Goal: Task Accomplishment & Management: Use online tool/utility

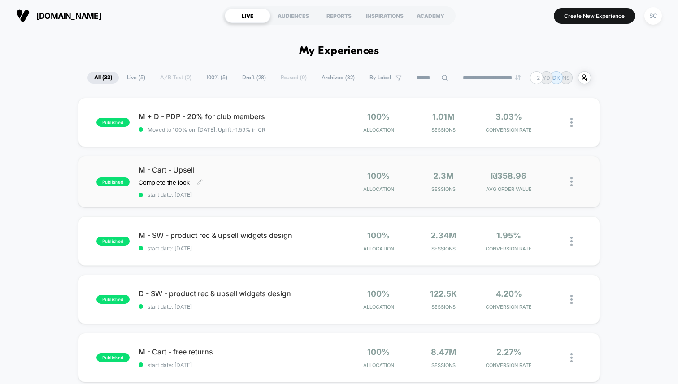
click at [274, 181] on div "Complete the look Click to edit experience details Complete the look" at bounding box center [208, 182] width 140 height 7
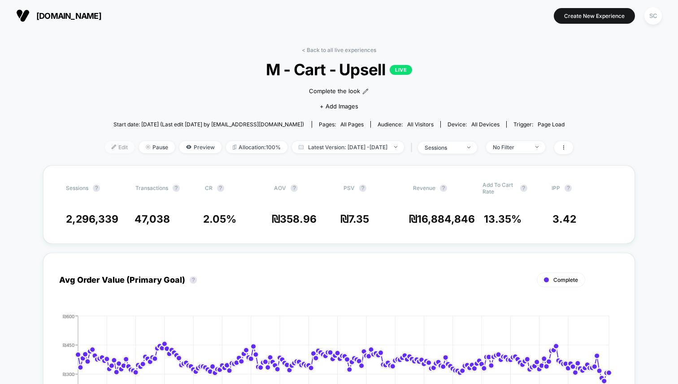
click at [109, 147] on span "Edit" at bounding box center [120, 147] width 30 height 12
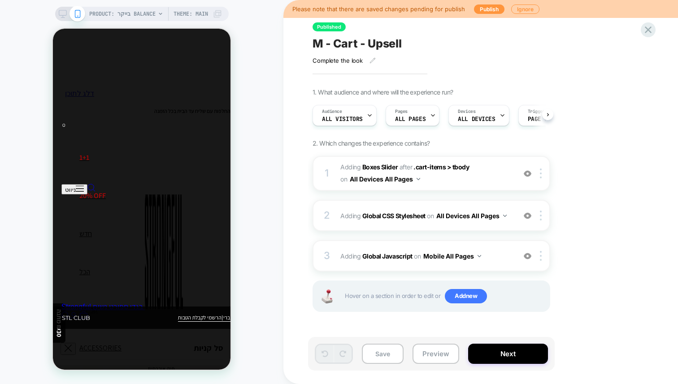
scroll to position [0, 0]
click at [88, 313] on link "0" at bounding box center [83, 317] width 9 height 9
click at [76, 343] on button "סגור" at bounding box center [68, 349] width 15 height 12
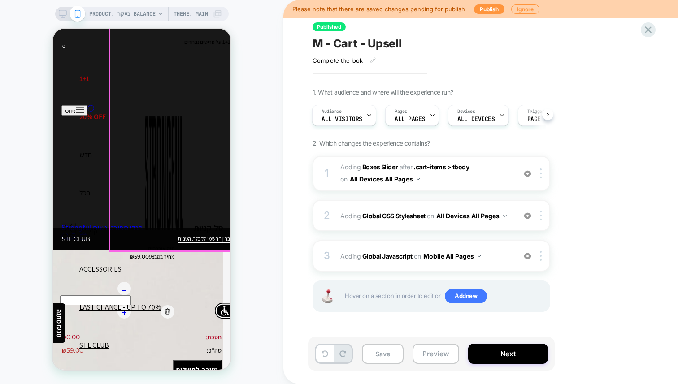
scroll to position [124, 0]
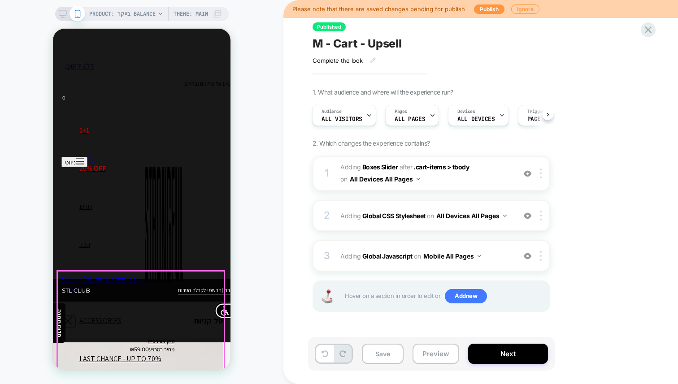
scroll to position [0, 0]
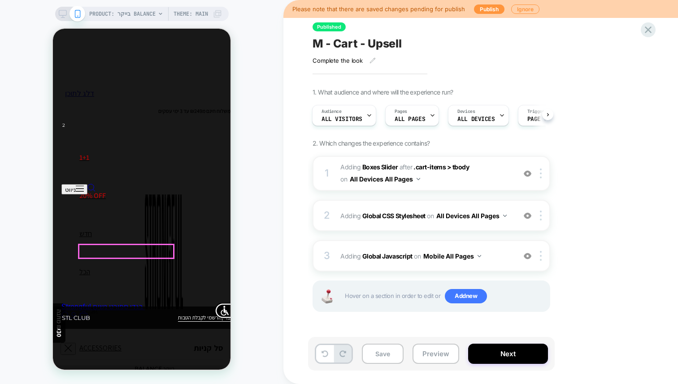
click at [541, 174] on img at bounding box center [541, 174] width 2 height 10
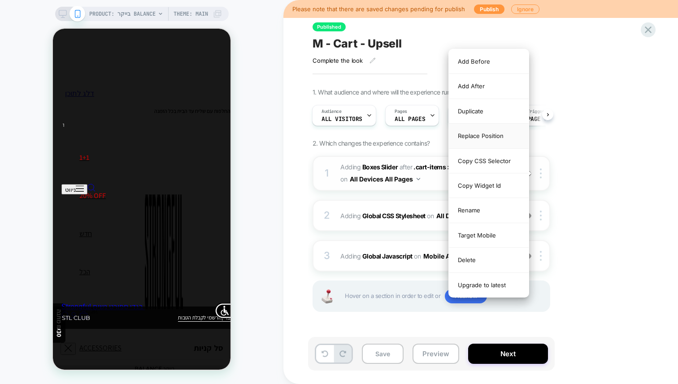
click at [487, 130] on div "Replace Position" at bounding box center [489, 136] width 80 height 25
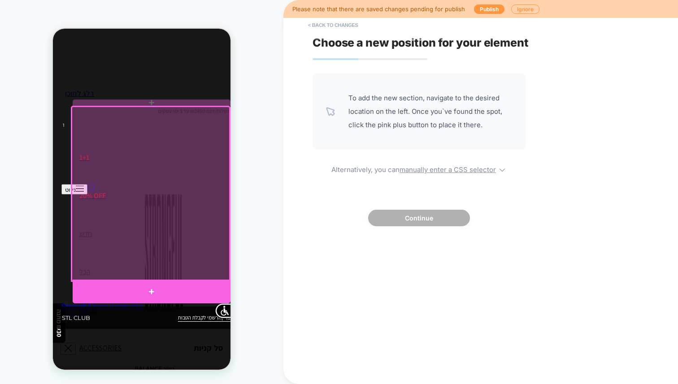
click at [156, 287] on div at bounding box center [152, 292] width 158 height 24
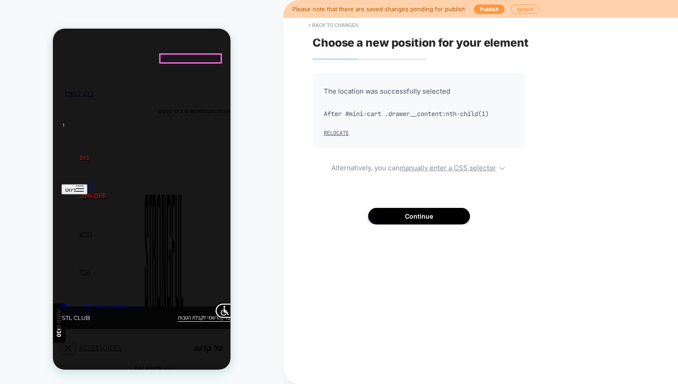
click at [88, 313] on link "1" at bounding box center [83, 317] width 9 height 9
click at [398, 215] on button "Continue" at bounding box center [419, 216] width 102 height 17
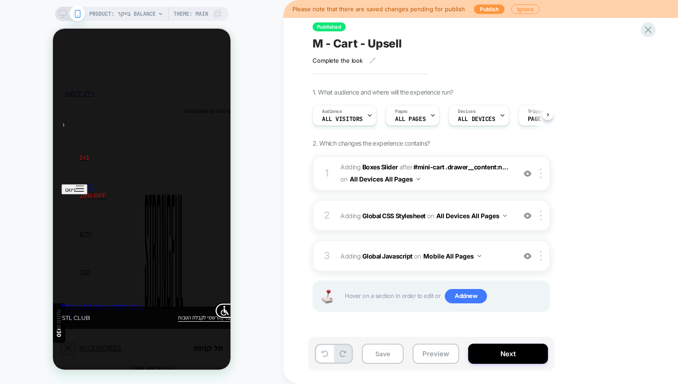
scroll to position [0, 0]
click at [437, 355] on button "Preview" at bounding box center [435, 354] width 47 height 20
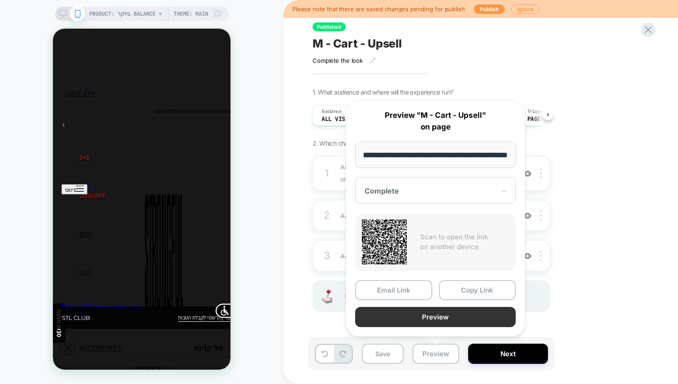
scroll to position [0, 0]
click at [413, 315] on button "Preview" at bounding box center [435, 317] width 160 height 20
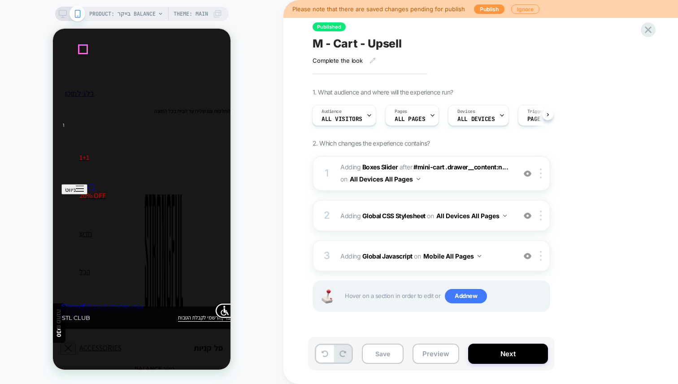
click at [76, 343] on button "סגור" at bounding box center [68, 349] width 15 height 12
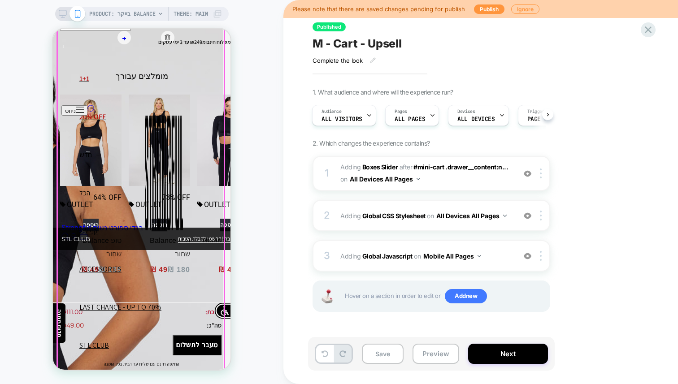
scroll to position [347, 0]
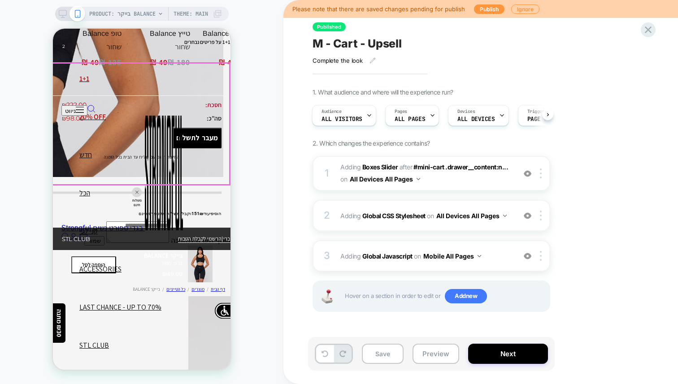
scroll to position [0, 0]
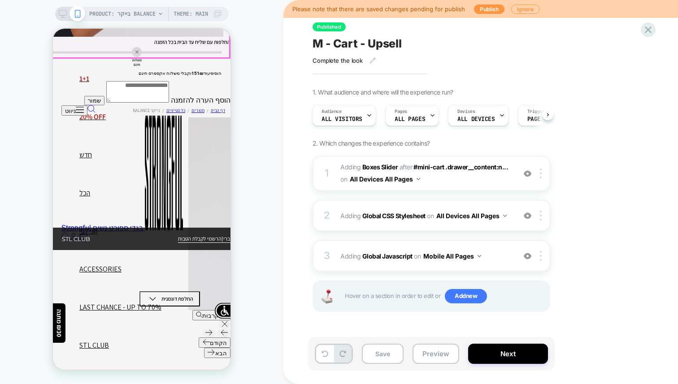
scroll to position [751, 0]
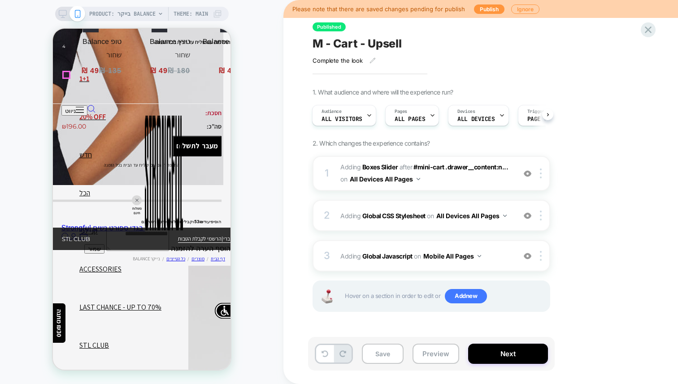
click at [88, 234] on link "4" at bounding box center [83, 238] width 9 height 9
click at [530, 175] on img at bounding box center [528, 174] width 8 height 8
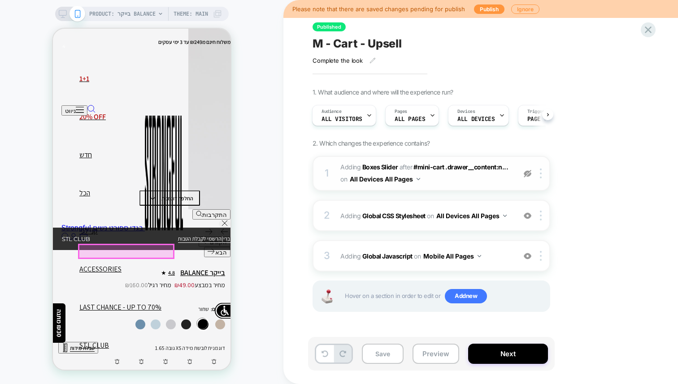
scroll to position [0, 0]
click at [524, 170] on img at bounding box center [528, 174] width 8 height 8
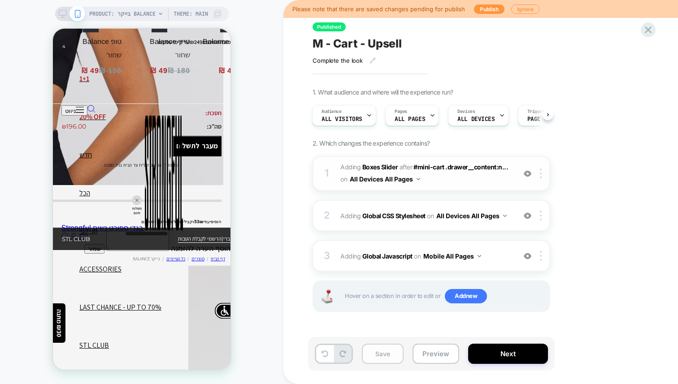
click at [374, 354] on button "Save" at bounding box center [383, 354] width 42 height 20
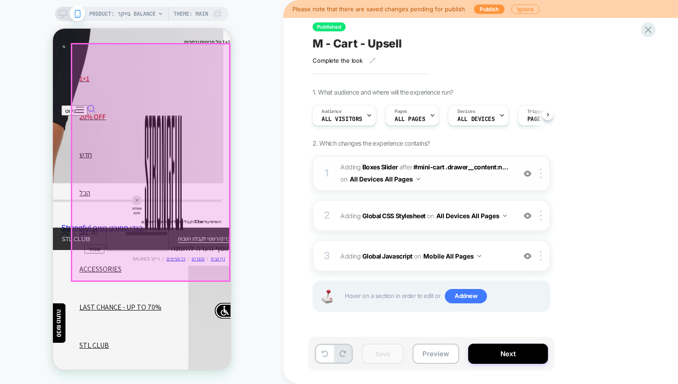
scroll to position [318, 0]
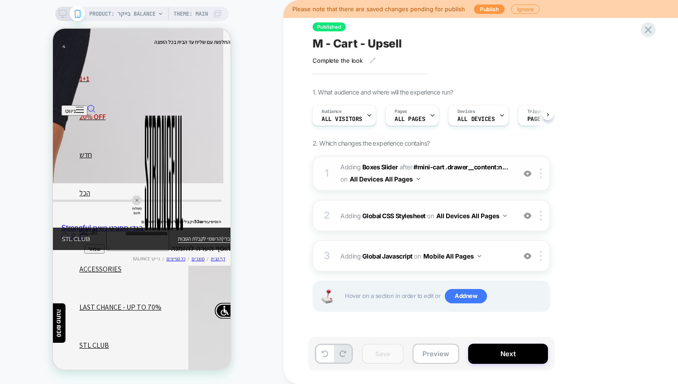
click at [436, 183] on span "#_loomi_addon_1693426598654_dup1738765698 Adding Boxes Slider AFTER #mini-cart …" at bounding box center [425, 173] width 171 height 24
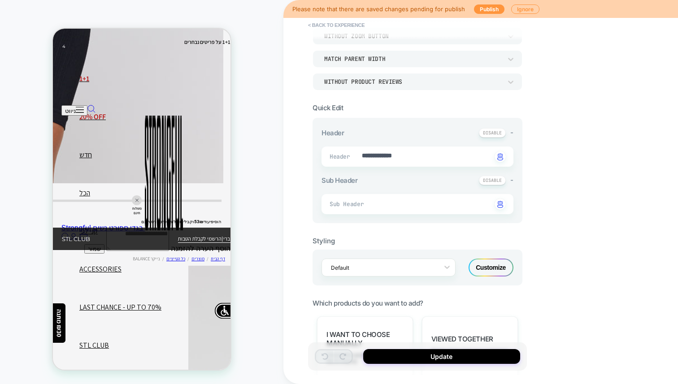
scroll to position [0, 0]
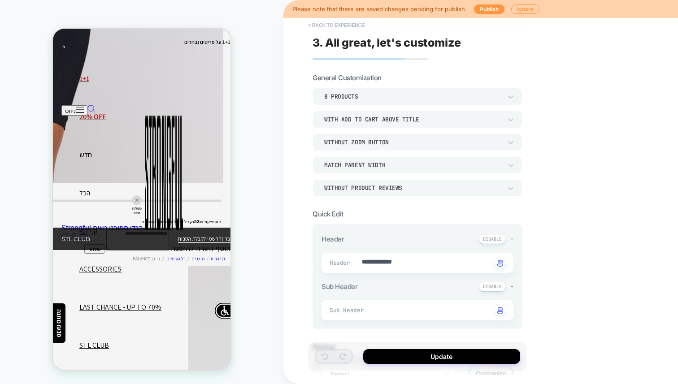
click at [325, 22] on button "< Back to experience" at bounding box center [335, 25] width 65 height 14
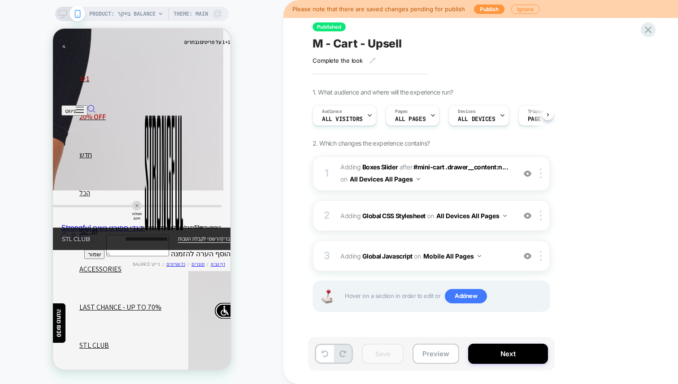
scroll to position [0, 0]
click at [530, 257] on img at bounding box center [528, 256] width 8 height 8
click at [448, 190] on div "1 #_loomi_addon_1693426598654_dup1738765698 Adding Boxes Slider AFTER #mini-car…" at bounding box center [431, 245] width 238 height 178
click at [444, 183] on span "#_loomi_addon_1693426598654_dup1738765698 Adding Boxes Slider AFTER #mini-cart …" at bounding box center [425, 173] width 171 height 24
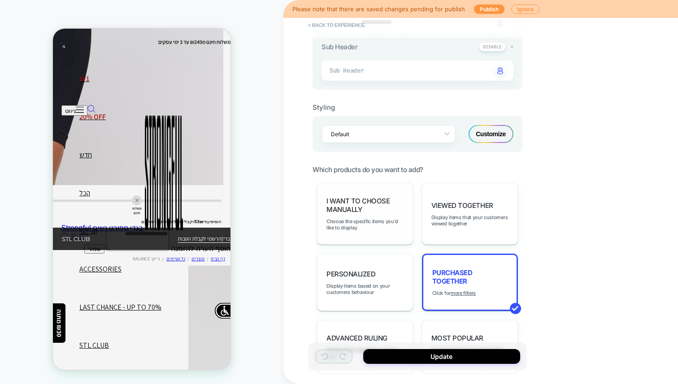
scroll to position [135, 0]
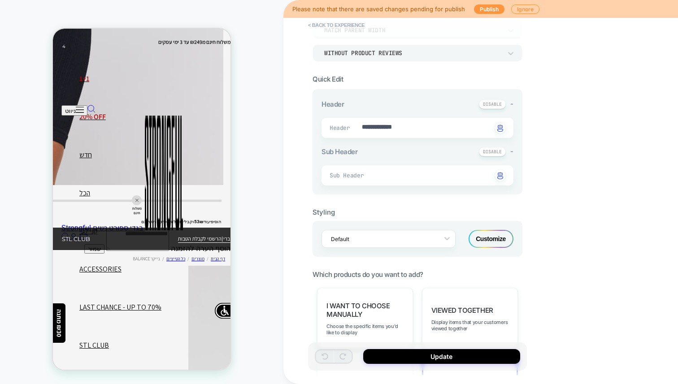
click at [491, 237] on div "Customize" at bounding box center [490, 239] width 45 height 18
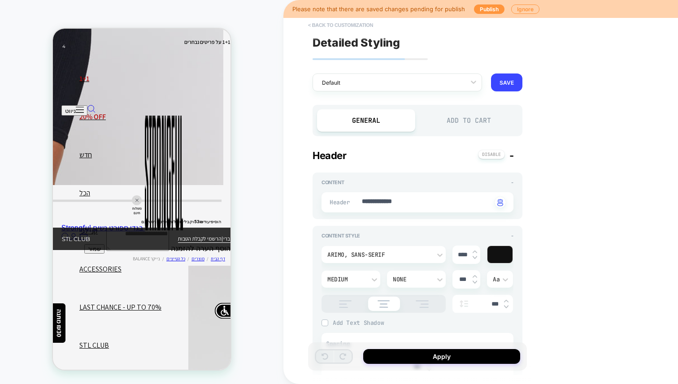
click at [340, 26] on button "< Back to customization" at bounding box center [340, 25] width 74 height 14
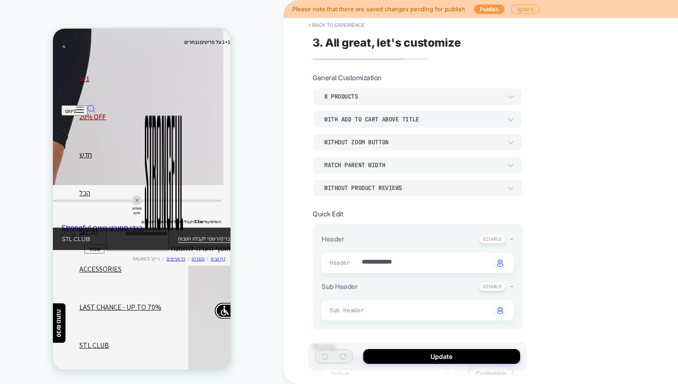
click at [341, 123] on div "With add to cart above title" at bounding box center [413, 119] width 186 height 9
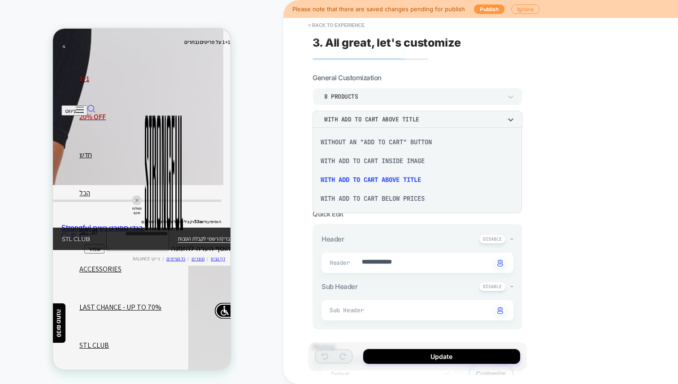
click at [351, 199] on div "With add to cart below prices" at bounding box center [417, 198] width 202 height 19
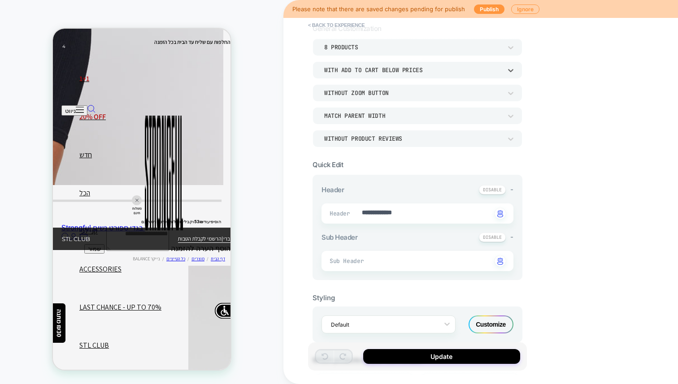
scroll to position [48, 0]
click at [401, 80] on div "8 Products With add to cart below prices Without Zoom Button Match Parent Width…" at bounding box center [417, 94] width 210 height 108
click at [398, 70] on div "With add to cart below prices" at bounding box center [412, 72] width 177 height 8
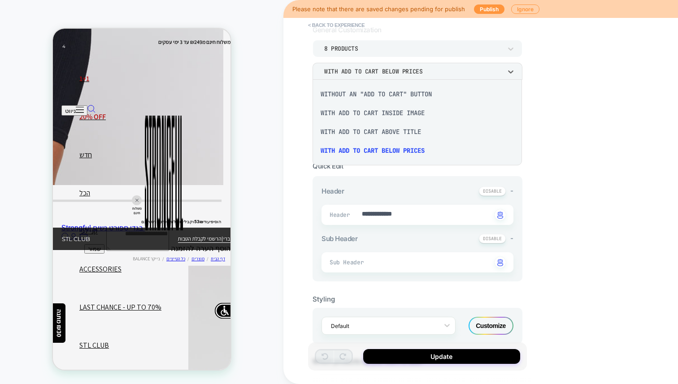
click at [377, 132] on div "With add to cart above title" at bounding box center [417, 131] width 202 height 19
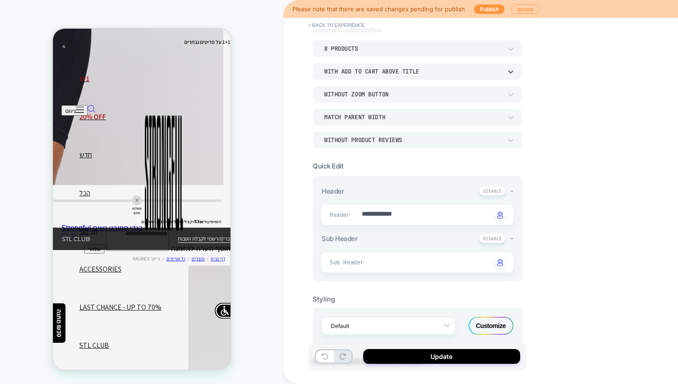
click at [369, 72] on div "With add to cart above title" at bounding box center [412, 72] width 177 height 8
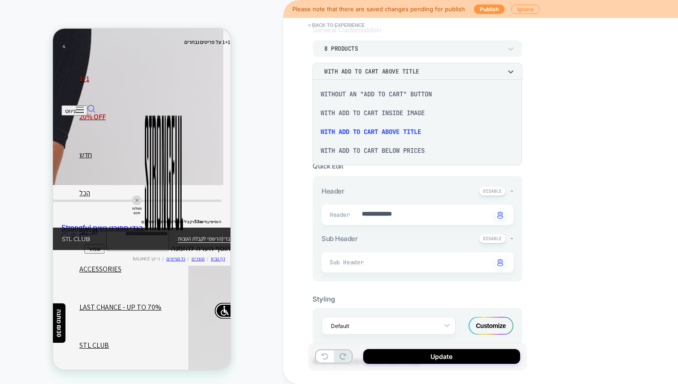
click at [369, 72] on div at bounding box center [339, 192] width 678 height 384
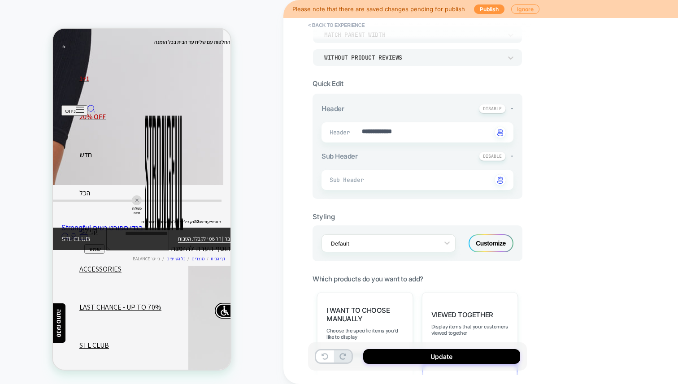
scroll to position [156, 0]
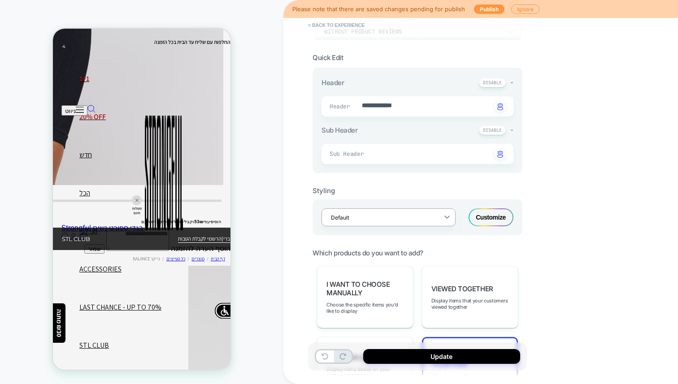
drag, startPoint x: 489, startPoint y: 217, endPoint x: 449, endPoint y: 214, distance: 40.5
click at [449, 214] on div "Default Customize" at bounding box center [417, 217] width 210 height 36
click at [449, 216] on icon at bounding box center [446, 217] width 5 height 3
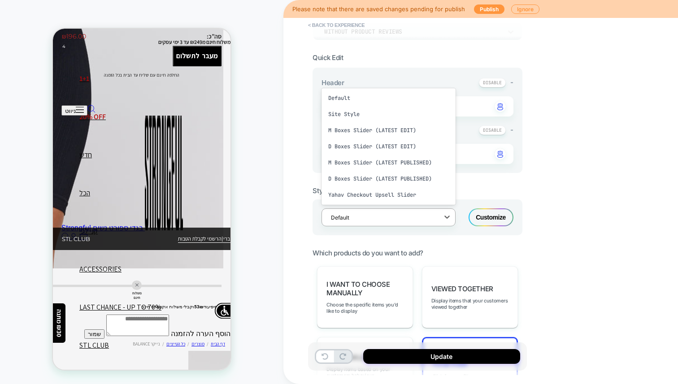
scroll to position [82, 0]
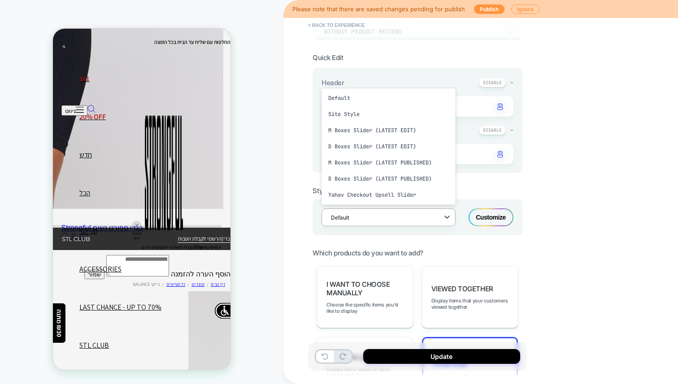
click at [532, 95] on div "**********" at bounding box center [480, 192] width 394 height 384
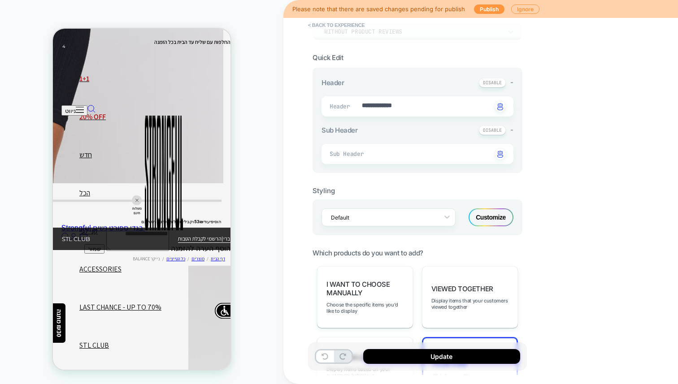
scroll to position [142, 0]
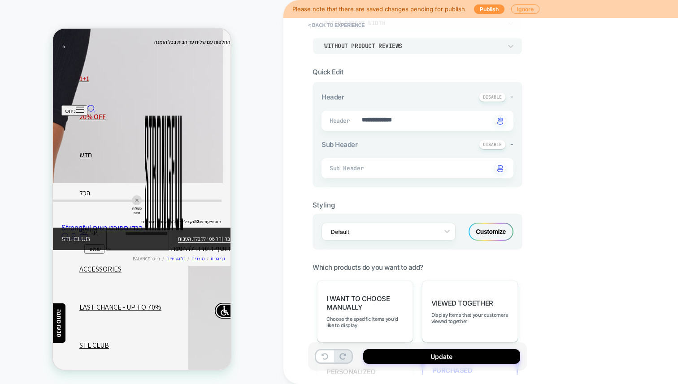
click at [482, 234] on div "Customize" at bounding box center [490, 232] width 45 height 18
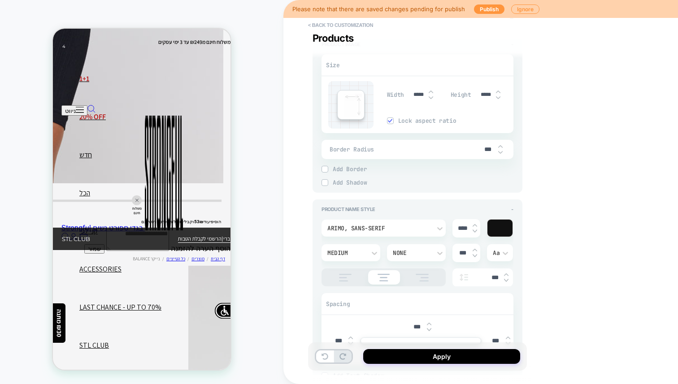
scroll to position [718, 0]
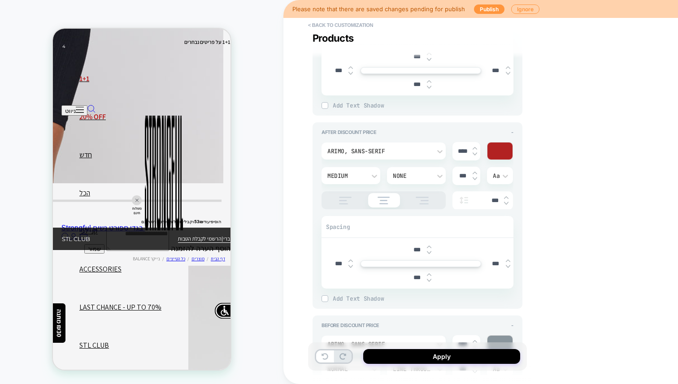
scroll to position [997, 0]
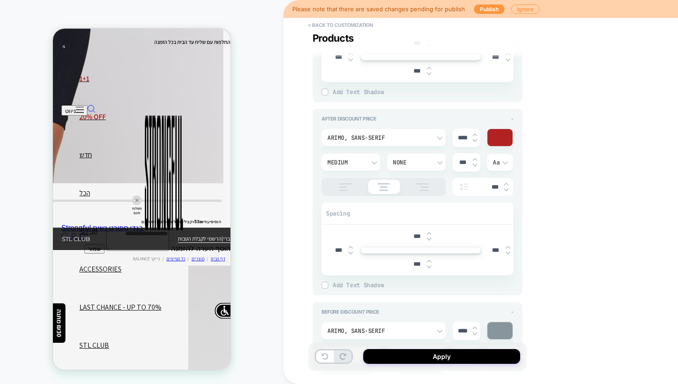
click at [475, 139] on img at bounding box center [474, 141] width 4 height 4
type textarea "*"
type input "****"
click at [475, 139] on img at bounding box center [474, 141] width 4 height 4
type textarea "*"
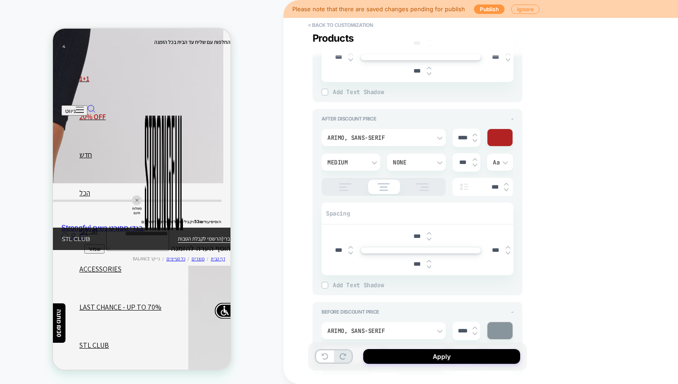
type input "****"
click at [475, 139] on img at bounding box center [474, 141] width 4 height 4
type textarea "*"
type input "****"
click at [475, 130] on div "****" at bounding box center [466, 138] width 28 height 18
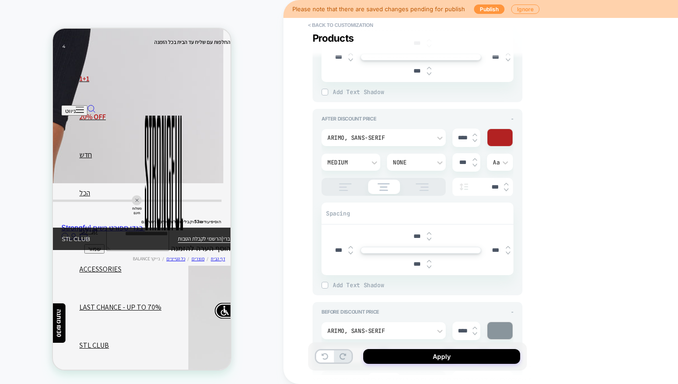
click at [475, 130] on div "****" at bounding box center [466, 138] width 28 height 18
click at [474, 133] on img at bounding box center [474, 135] width 4 height 4
type textarea "*"
type input "****"
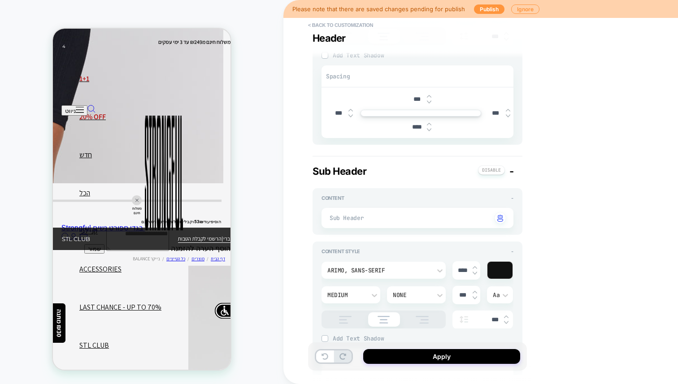
scroll to position [262, 0]
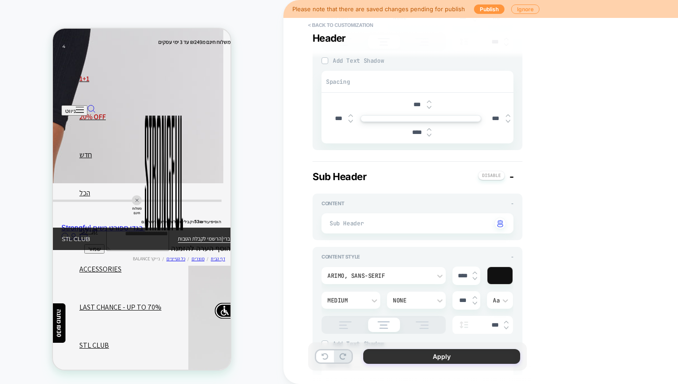
click at [381, 354] on button "Apply" at bounding box center [441, 356] width 157 height 15
type textarea "*"
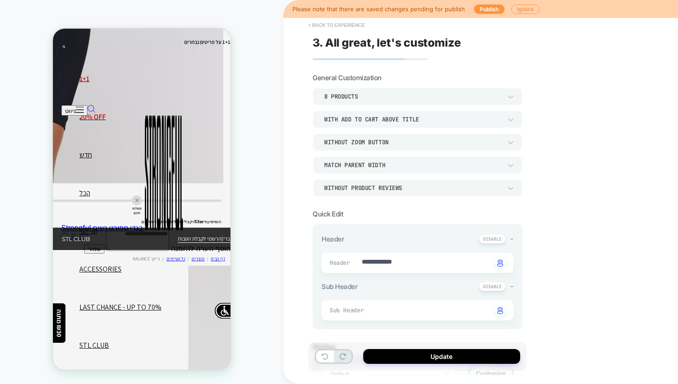
click at [319, 26] on button "< Back to experience" at bounding box center [335, 25] width 65 height 14
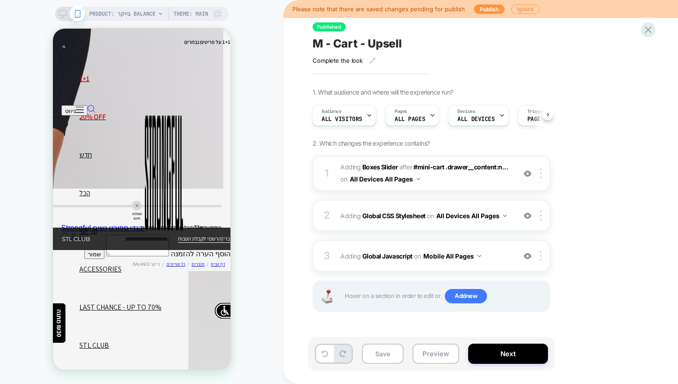
scroll to position [313, 0]
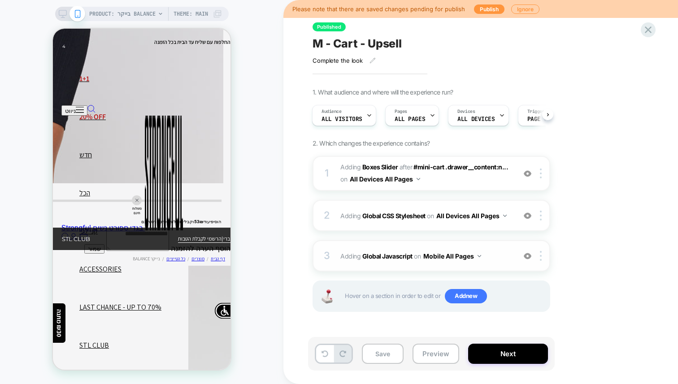
click at [407, 244] on div "3 Adding Global Javascript on Mobile All Pages Add Before Add After Copy to Des…" at bounding box center [431, 255] width 238 height 31
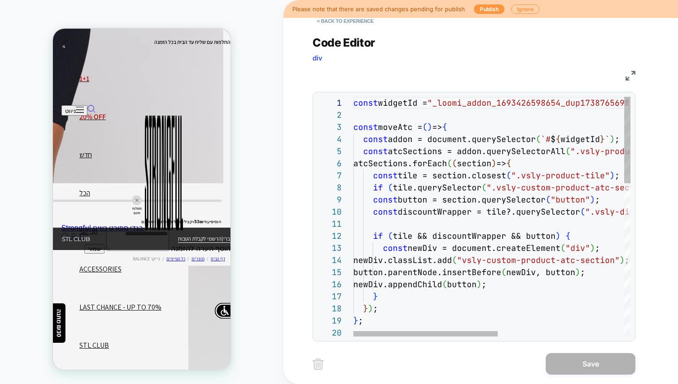
type textarea "**********"
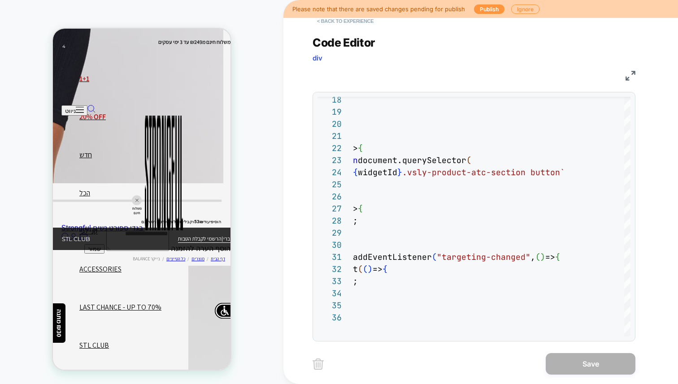
click at [363, 18] on button "< Back to experience" at bounding box center [344, 21] width 65 height 14
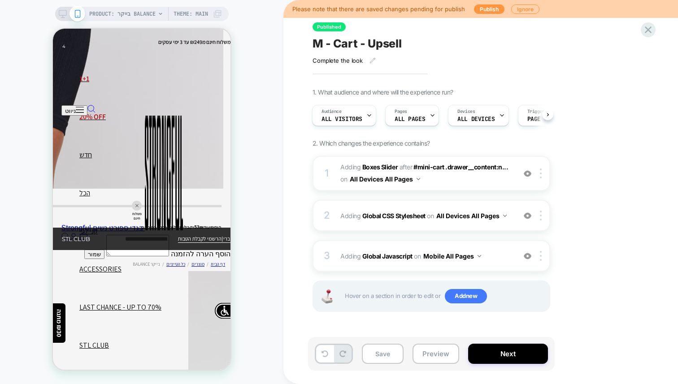
scroll to position [313, 0]
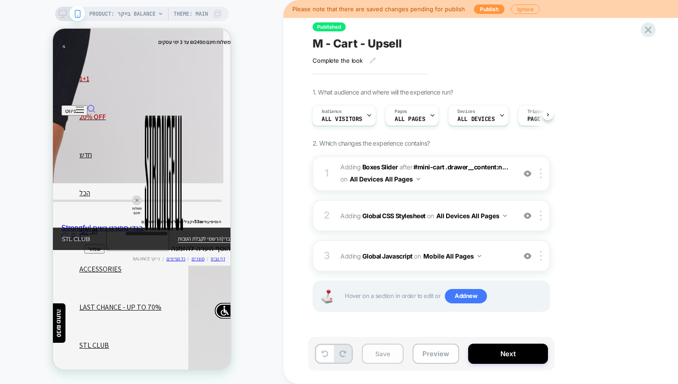
click at [390, 351] on button "Save" at bounding box center [383, 354] width 42 height 20
